Goal: Transaction & Acquisition: Obtain resource

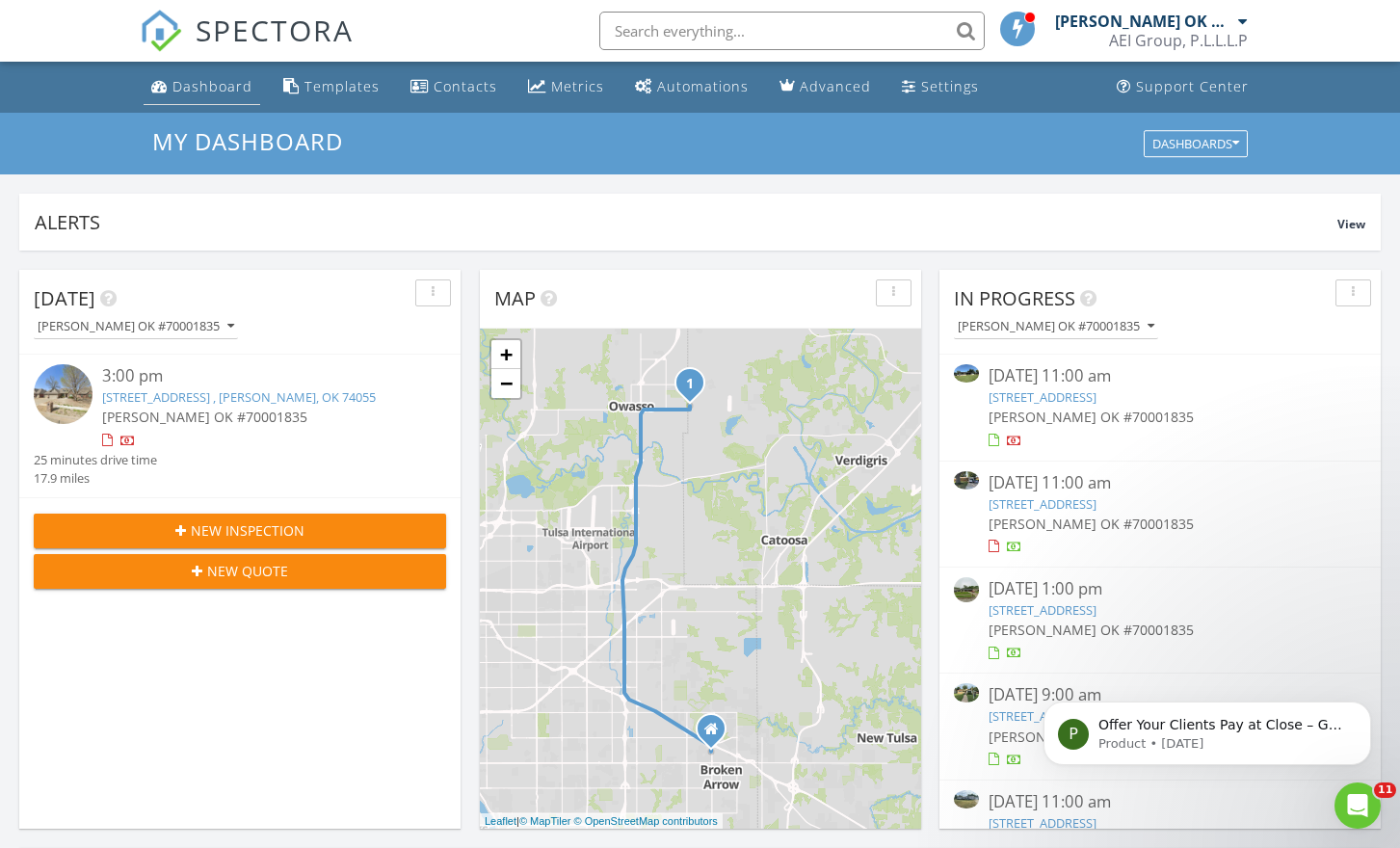
drag, startPoint x: 206, startPoint y: 87, endPoint x: 196, endPoint y: 85, distance: 10.2
click at [206, 87] on div "Dashboard" at bounding box center [213, 86] width 80 height 19
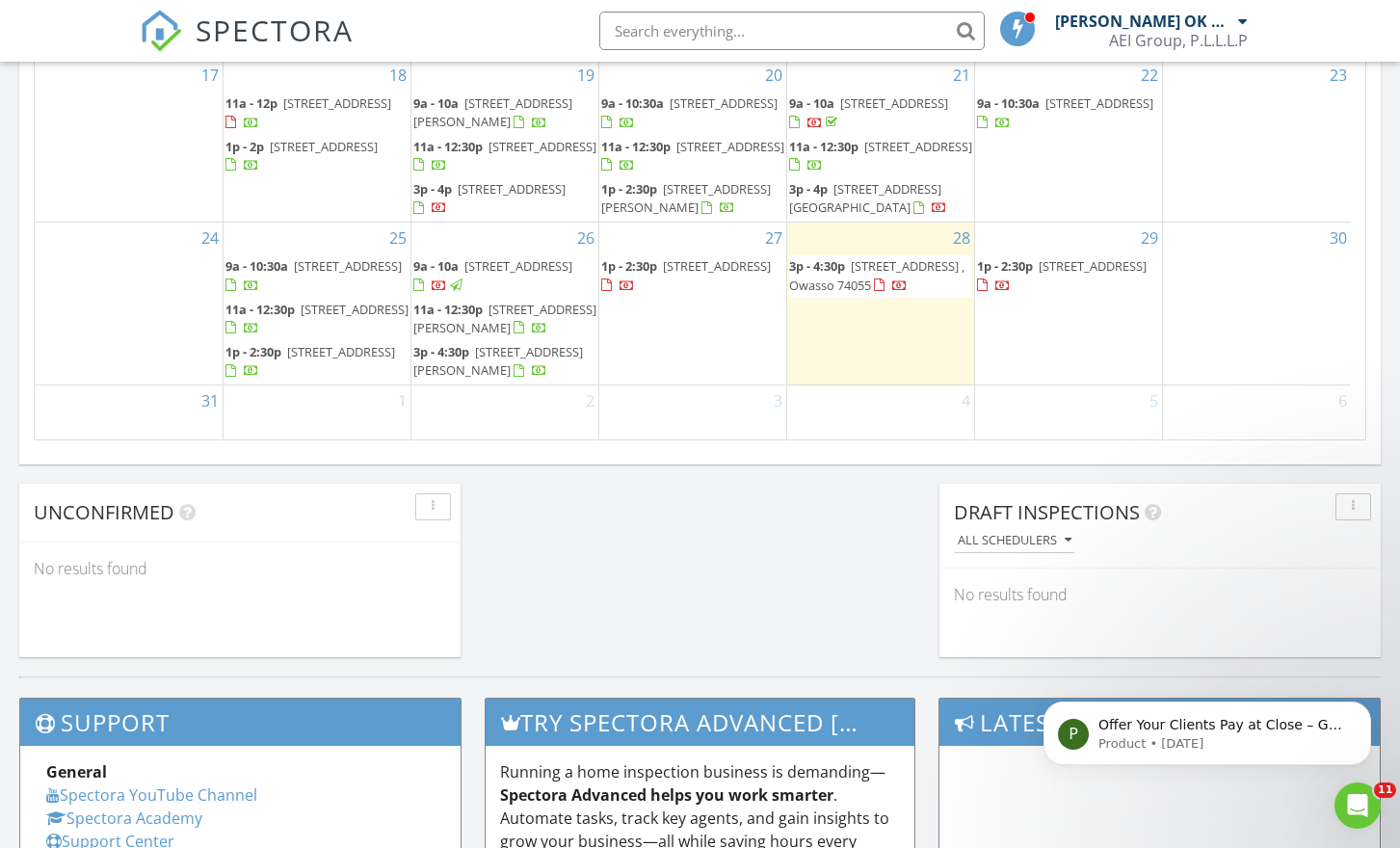
scroll to position [157, 0]
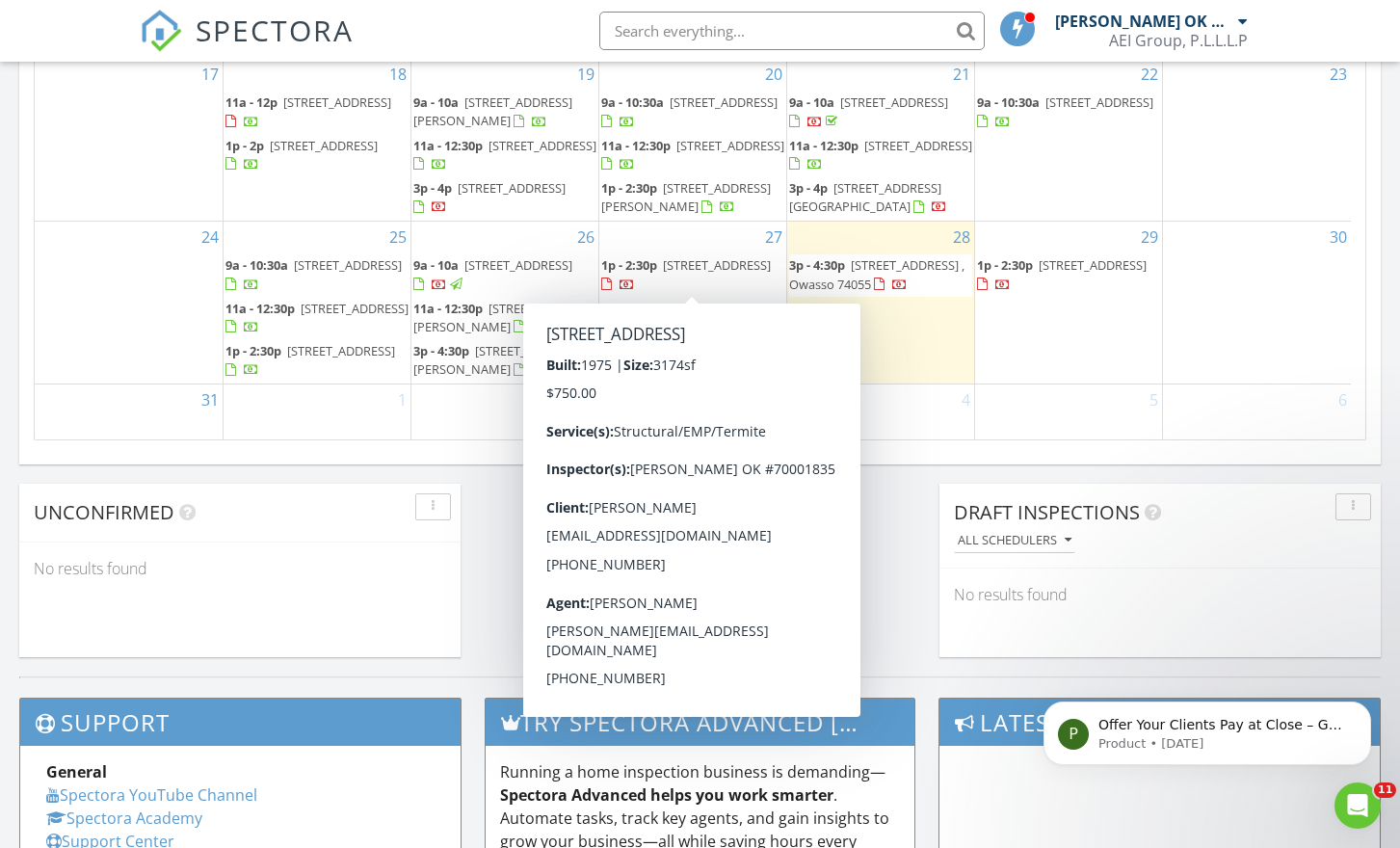
click at [696, 260] on span "3765 E. 81st Pl., Tulsa 74137" at bounding box center [716, 265] width 108 height 18
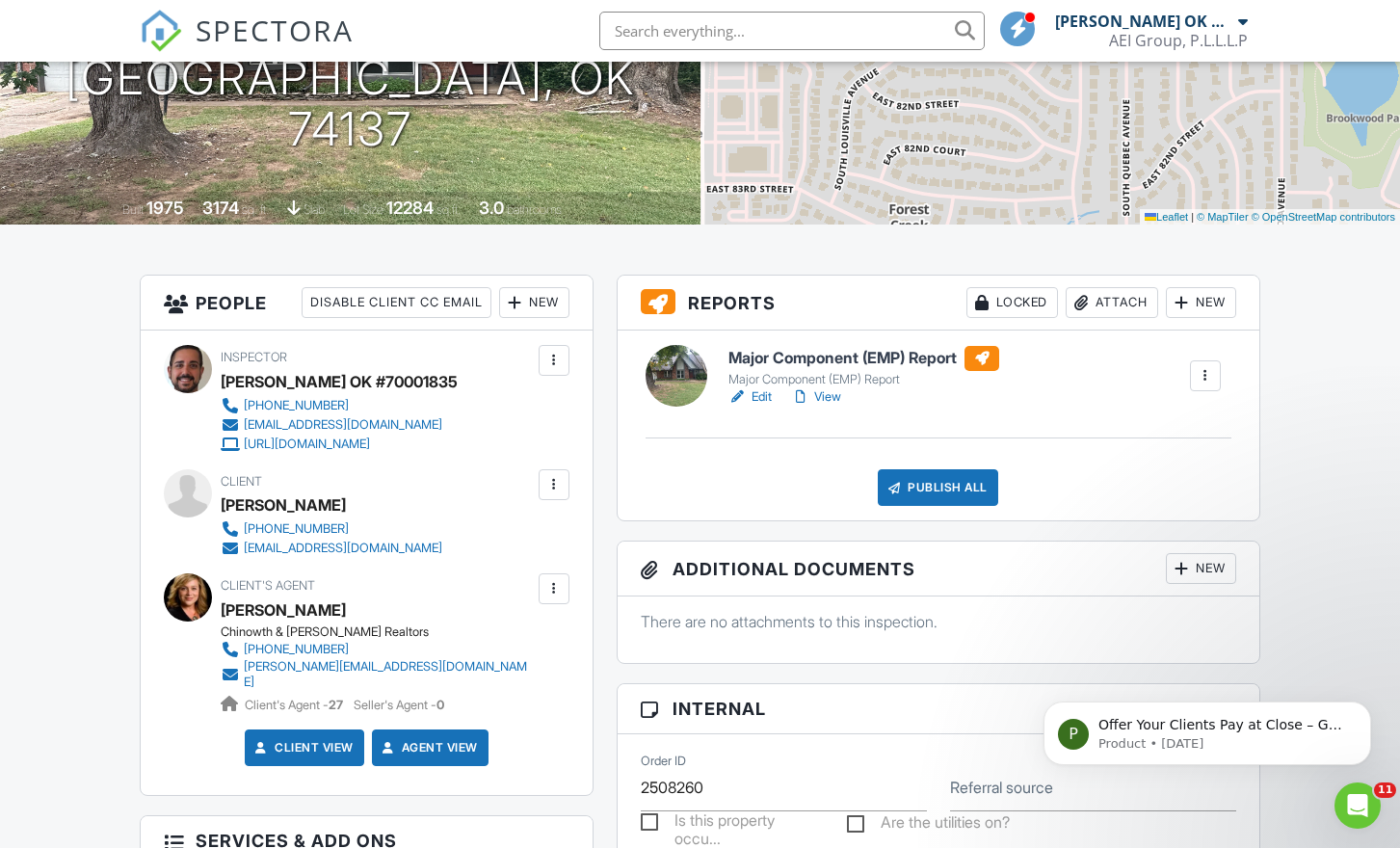
scroll to position [340, 0]
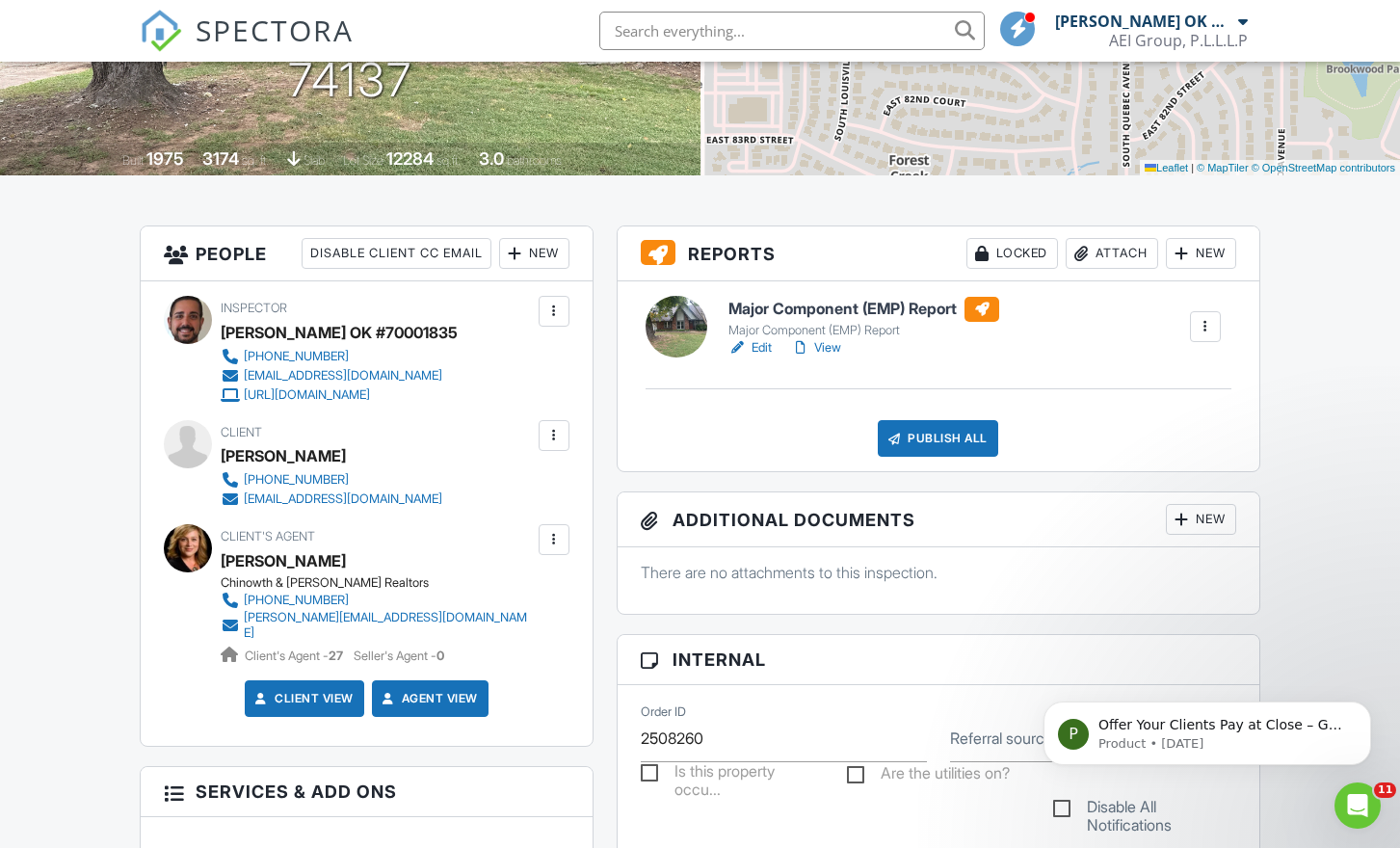
click at [817, 341] on link "View" at bounding box center [816, 348] width 50 height 20
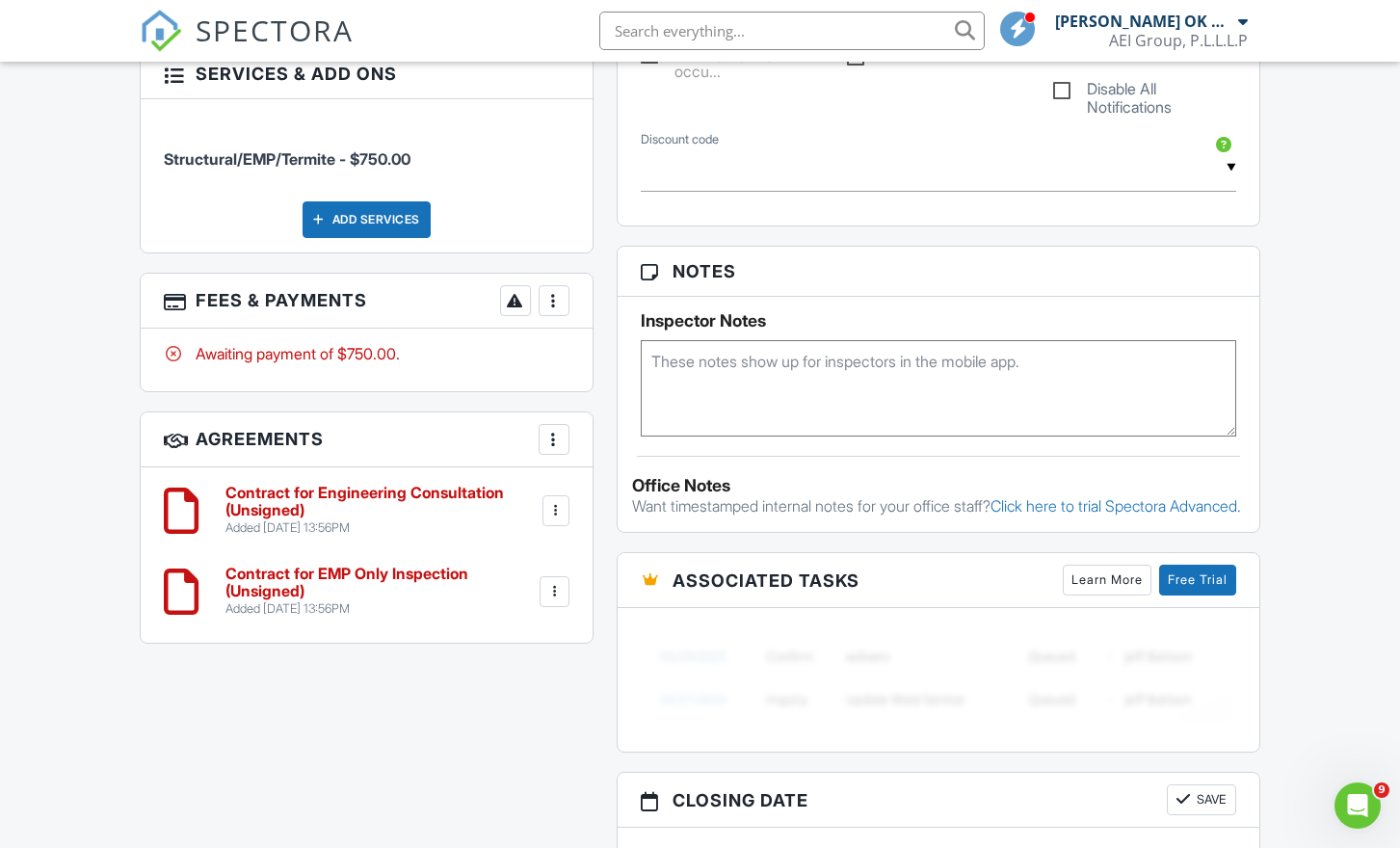
click at [354, 567] on h6 "Contract for EMP Only Inspection (Unsigned)" at bounding box center [380, 583] width 310 height 34
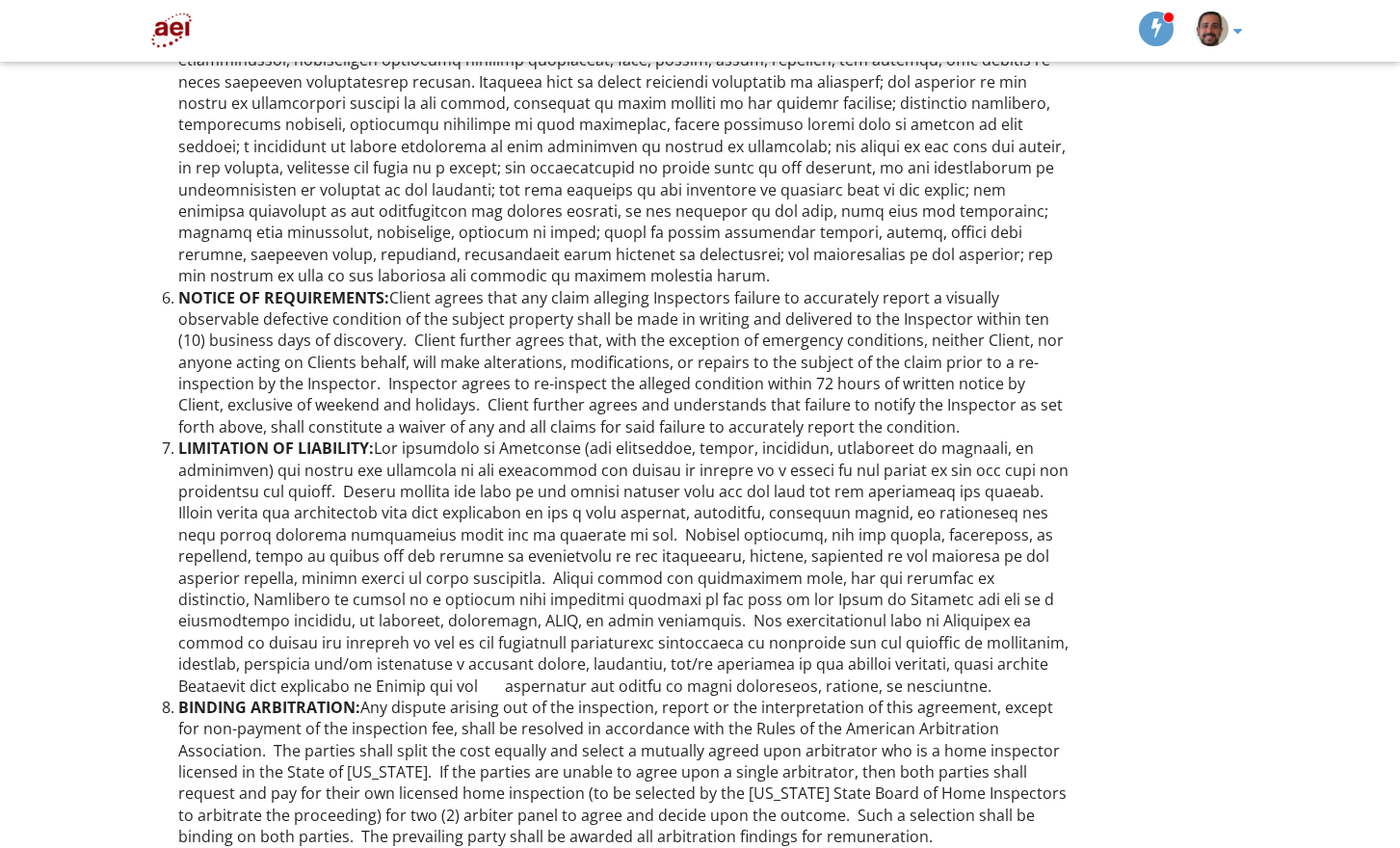
scroll to position [1202, 0]
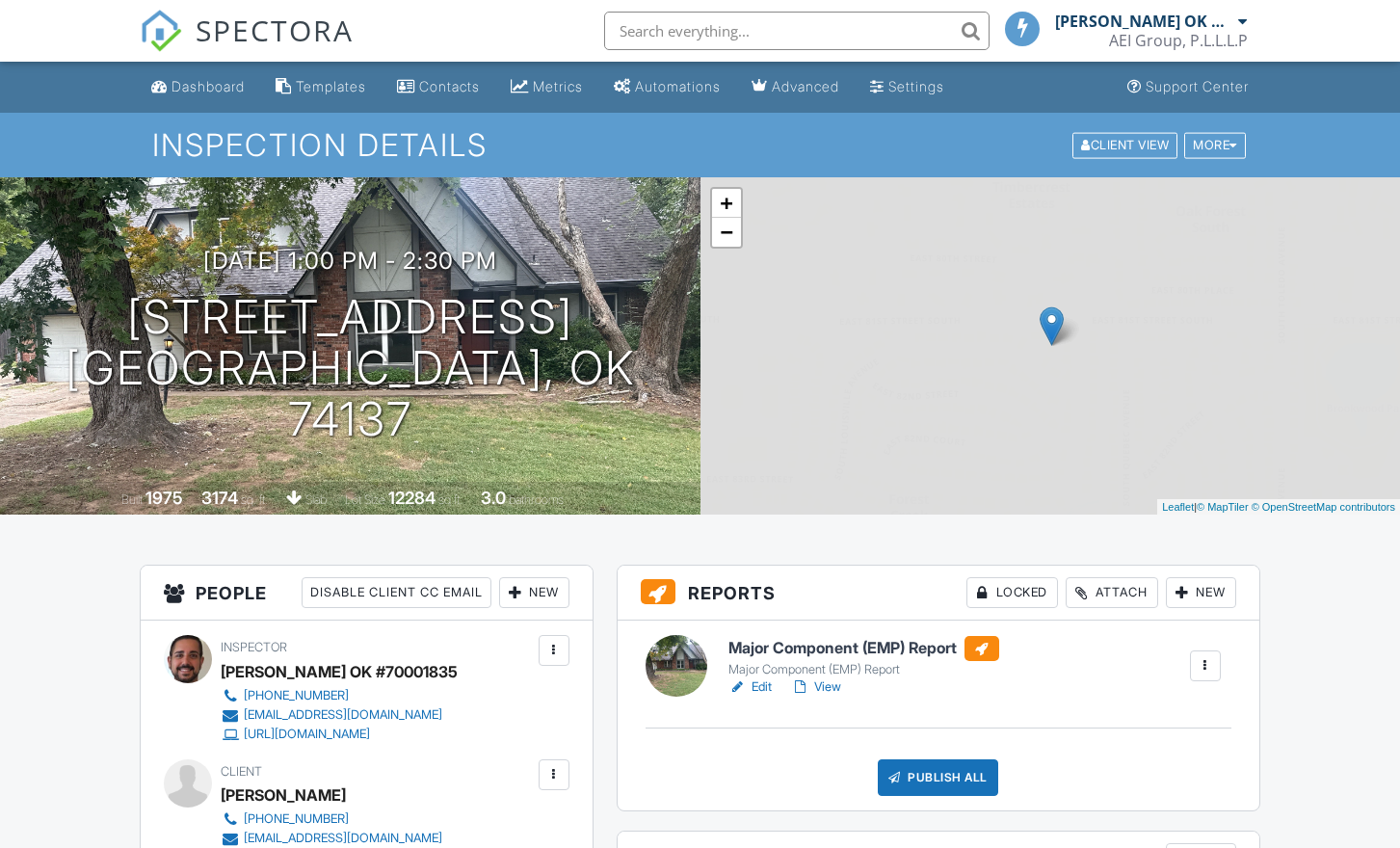
scroll to position [1080, 0]
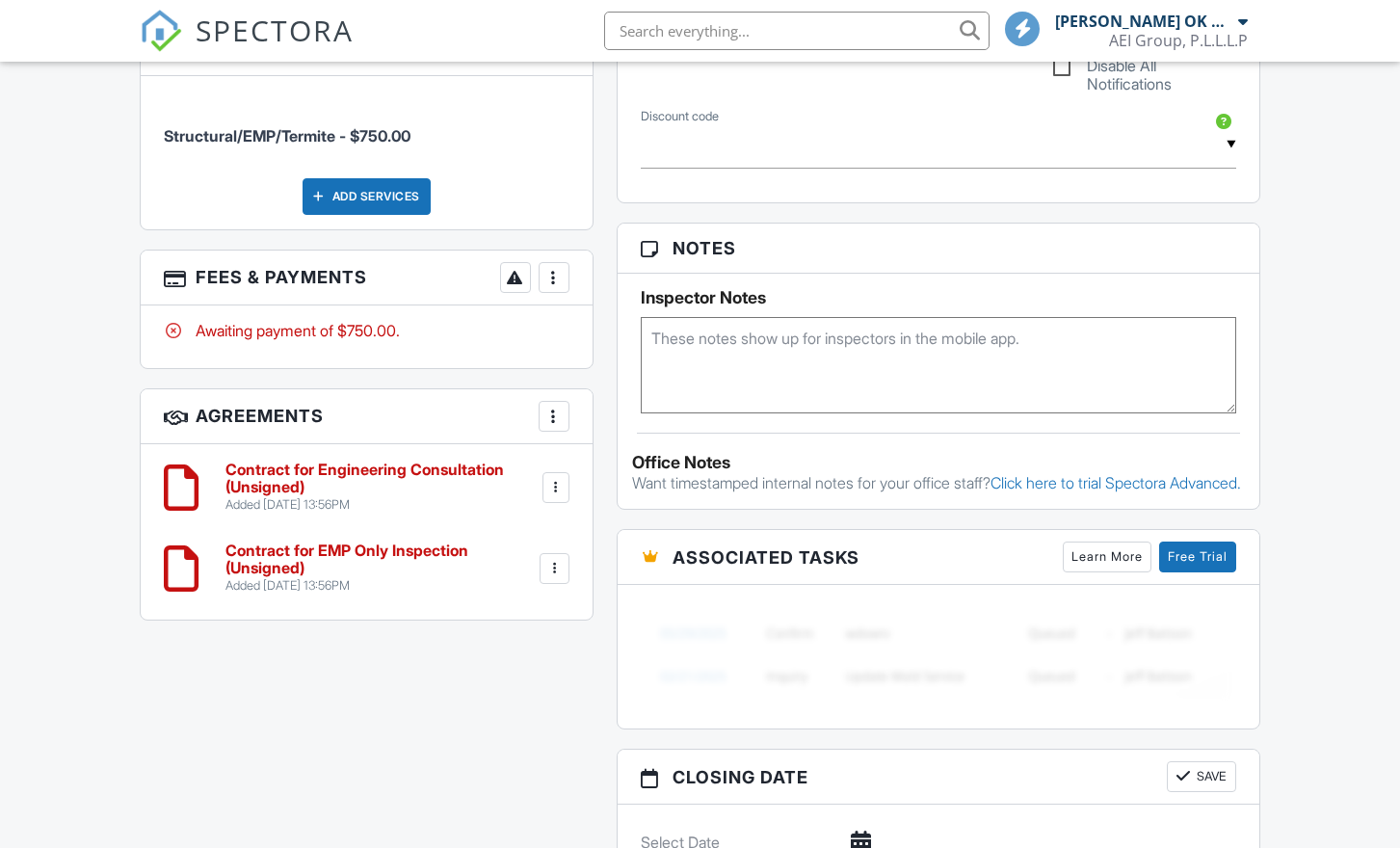
click at [553, 559] on div at bounding box center [554, 569] width 20 height 20
click at [558, 559] on div at bounding box center [554, 569] width 20 height 20
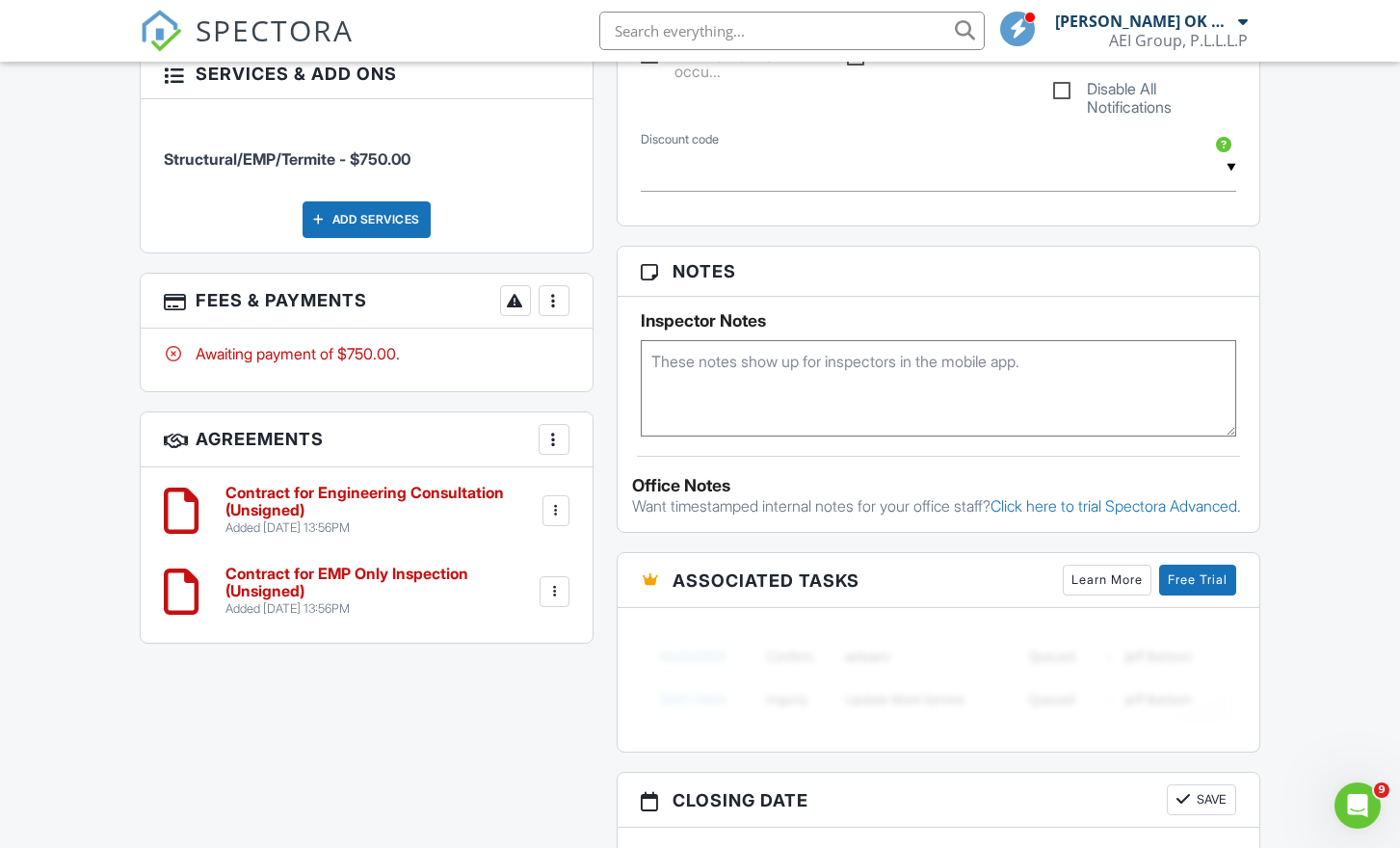
scroll to position [0, 0]
click at [551, 582] on div at bounding box center [554, 591] width 20 height 20
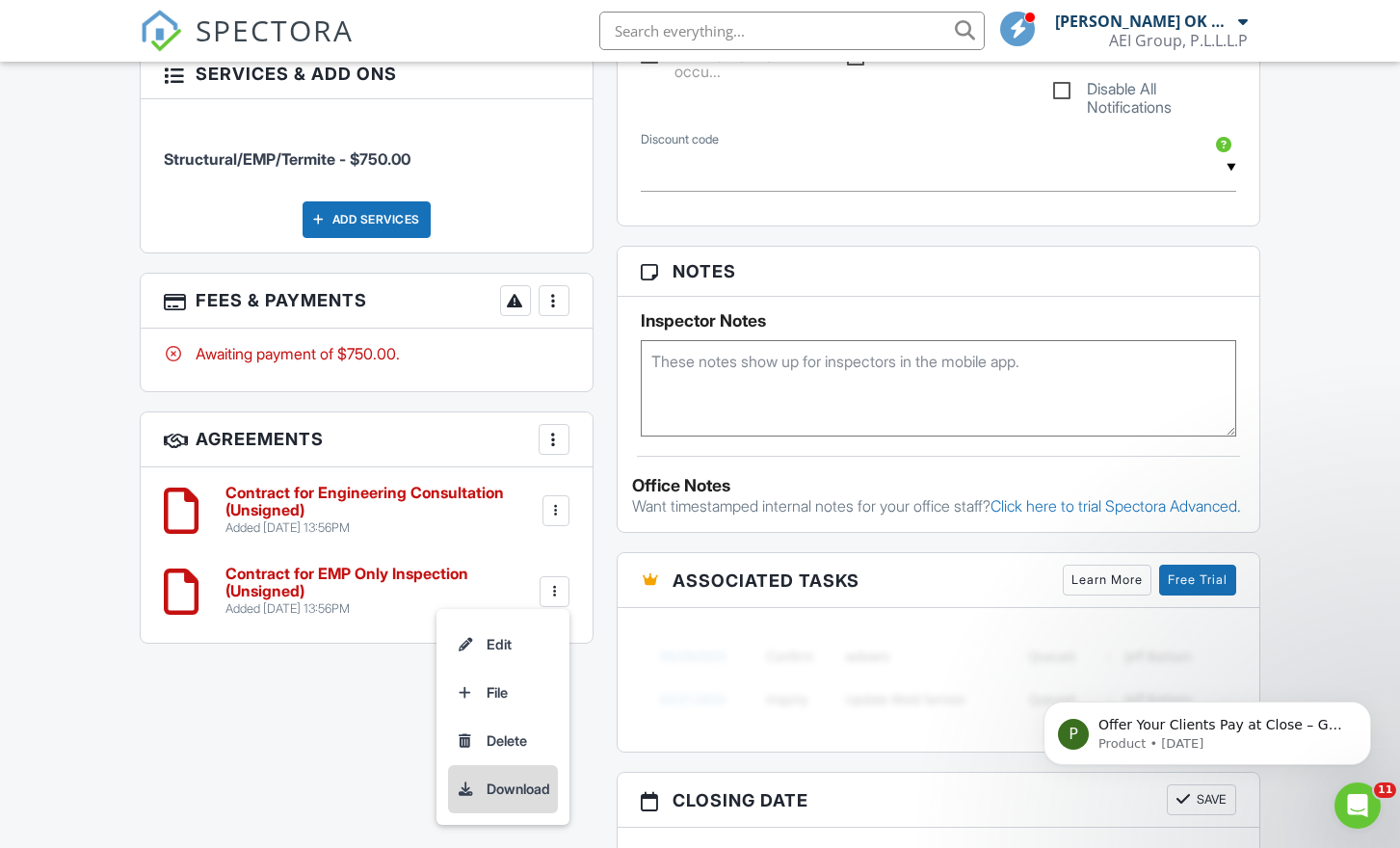
drag, startPoint x: 508, startPoint y: 770, endPoint x: 500, endPoint y: 761, distance: 12.0
click at [508, 770] on li "Download" at bounding box center [502, 788] width 110 height 48
